Goal: Find specific page/section: Find specific page/section

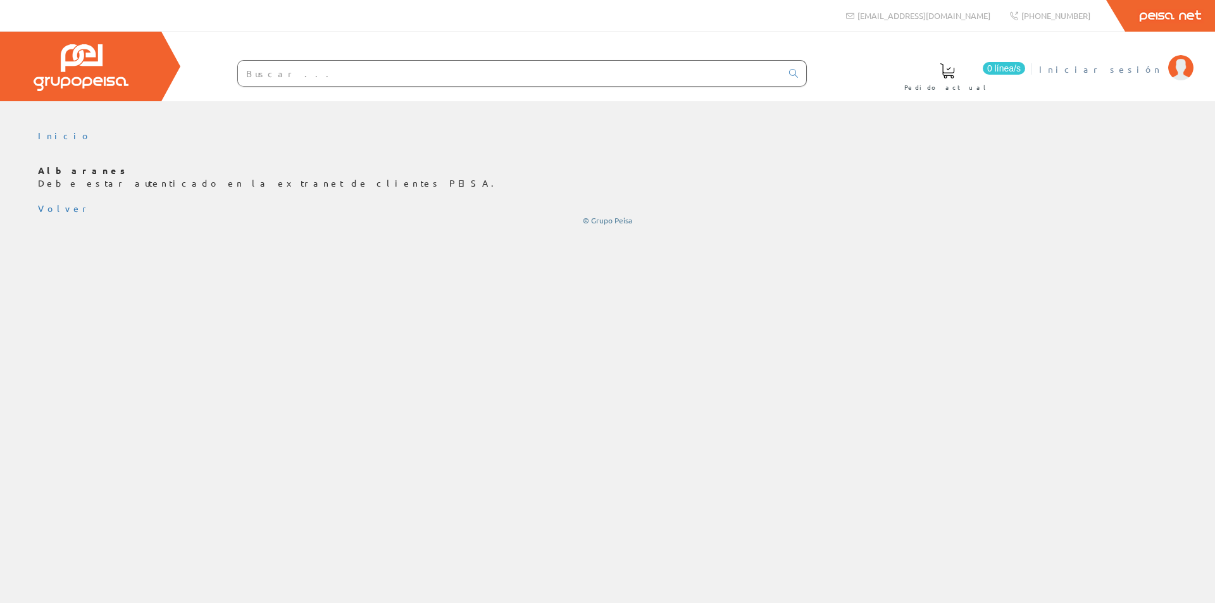
click at [1137, 73] on span "Iniciar sesión" at bounding box center [1100, 69] width 123 height 13
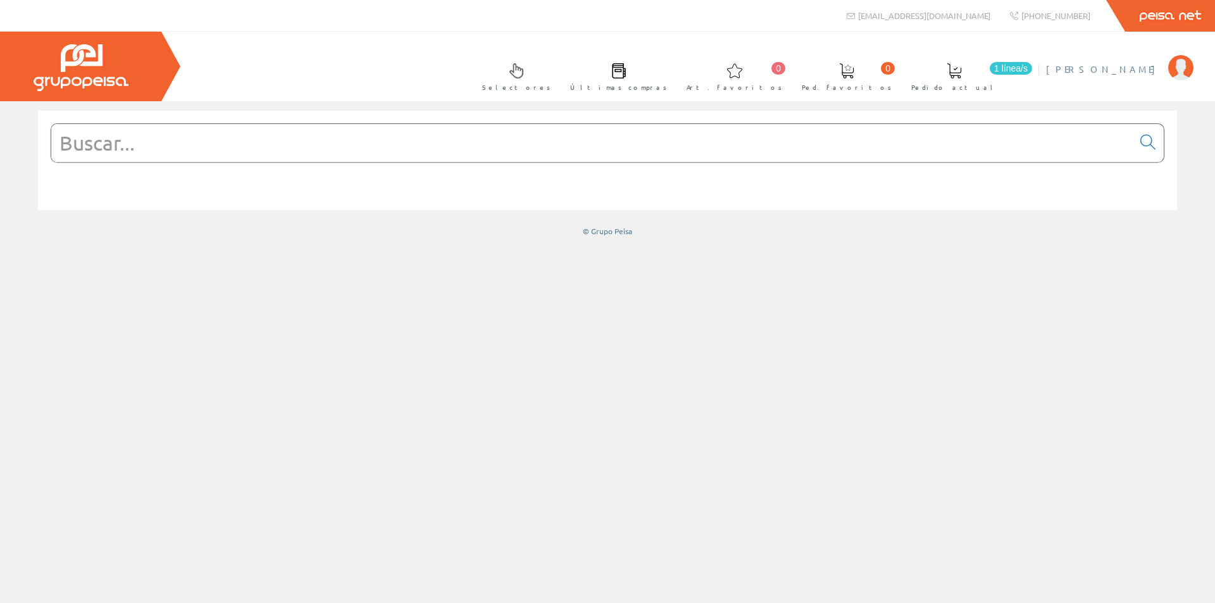
click at [1153, 68] on span "[PERSON_NAME]" at bounding box center [1104, 69] width 116 height 13
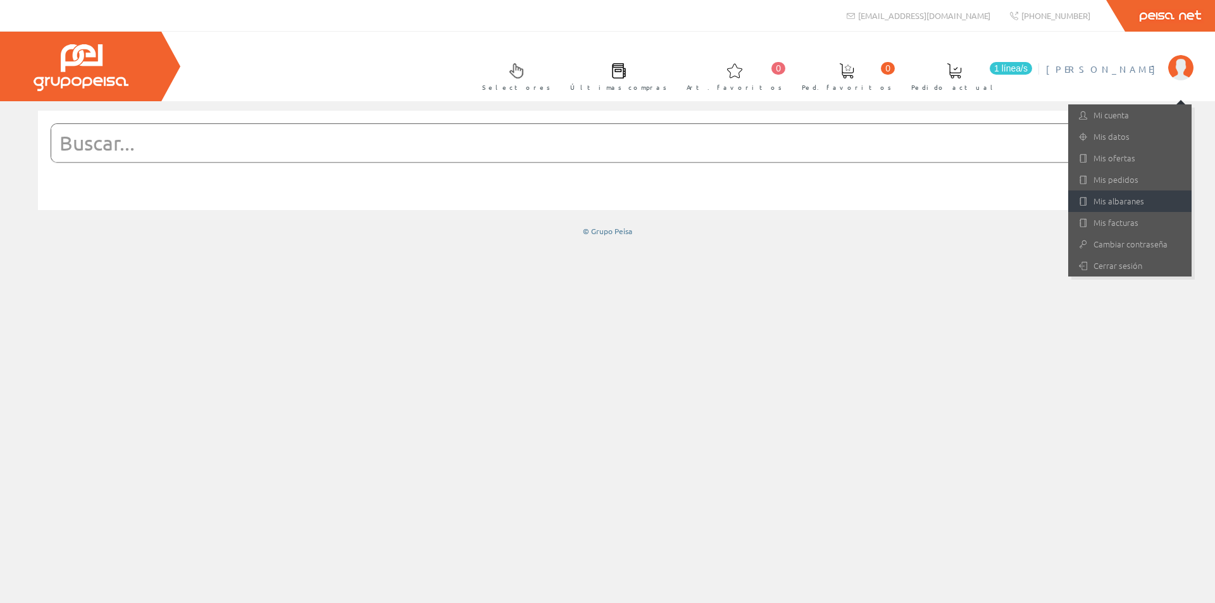
click at [1099, 194] on link "Mis albaranes" at bounding box center [1129, 202] width 123 height 22
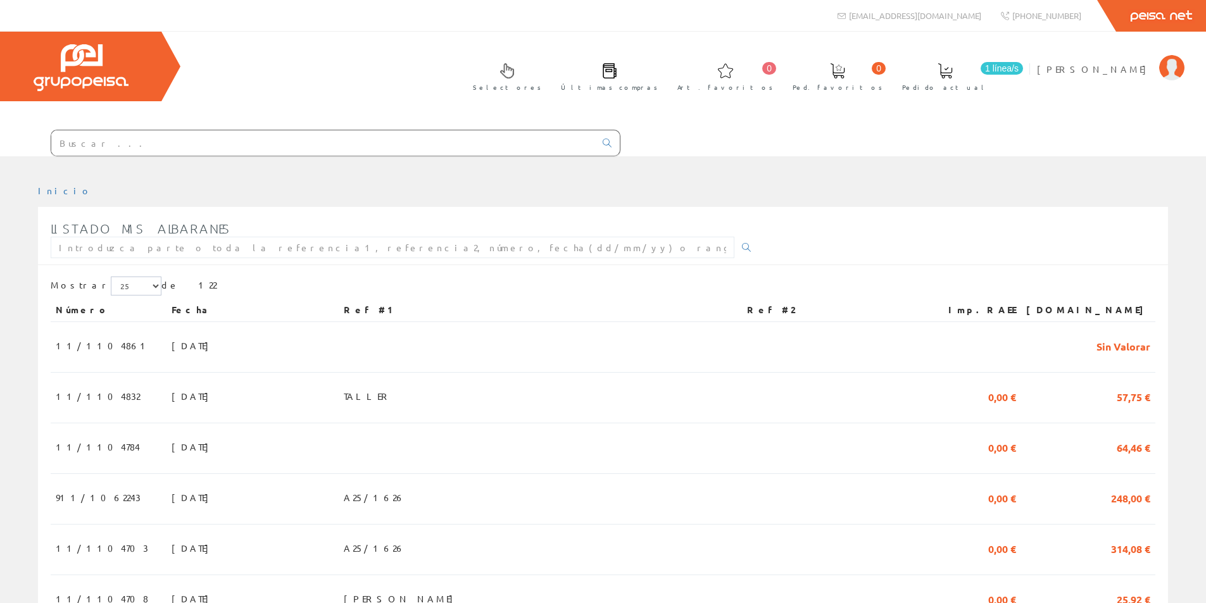
click at [323, 147] on input "text" at bounding box center [323, 142] width 544 height 25
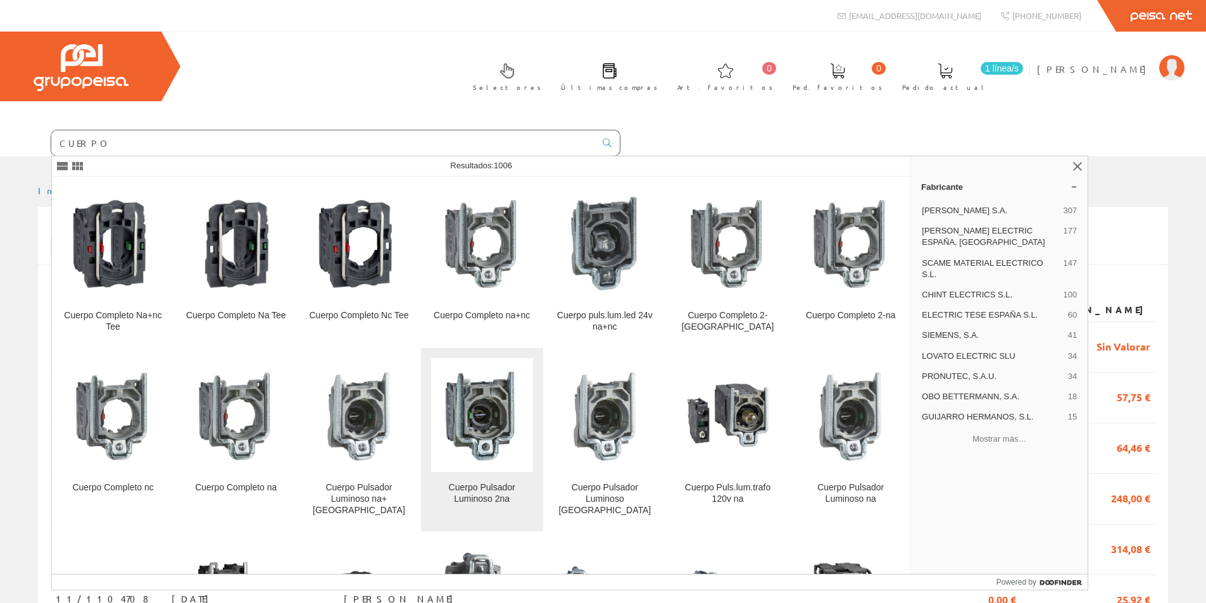
scroll to position [380, 0]
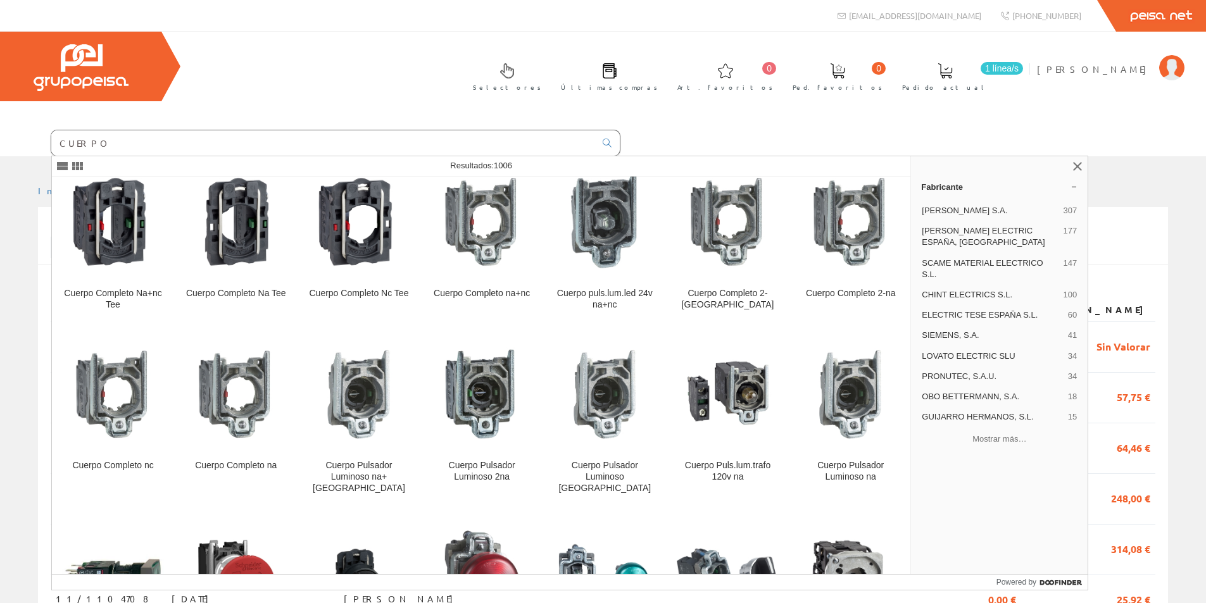
type input "CUERPO"
click at [370, 276] on link "Cuerpo Completo Nc Tee" at bounding box center [358, 240] width 122 height 172
